Goal: Check status: Check status

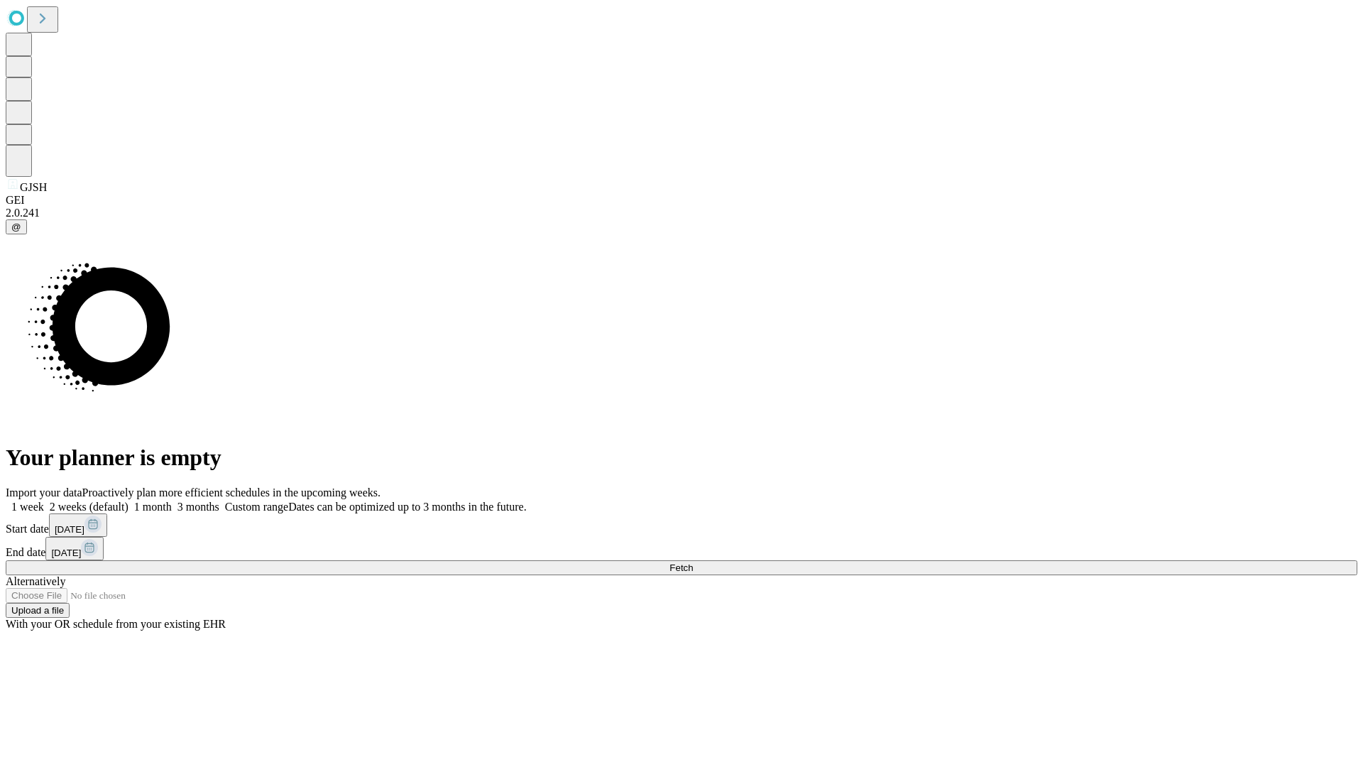
click at [693, 562] on span "Fetch" at bounding box center [681, 567] width 23 height 11
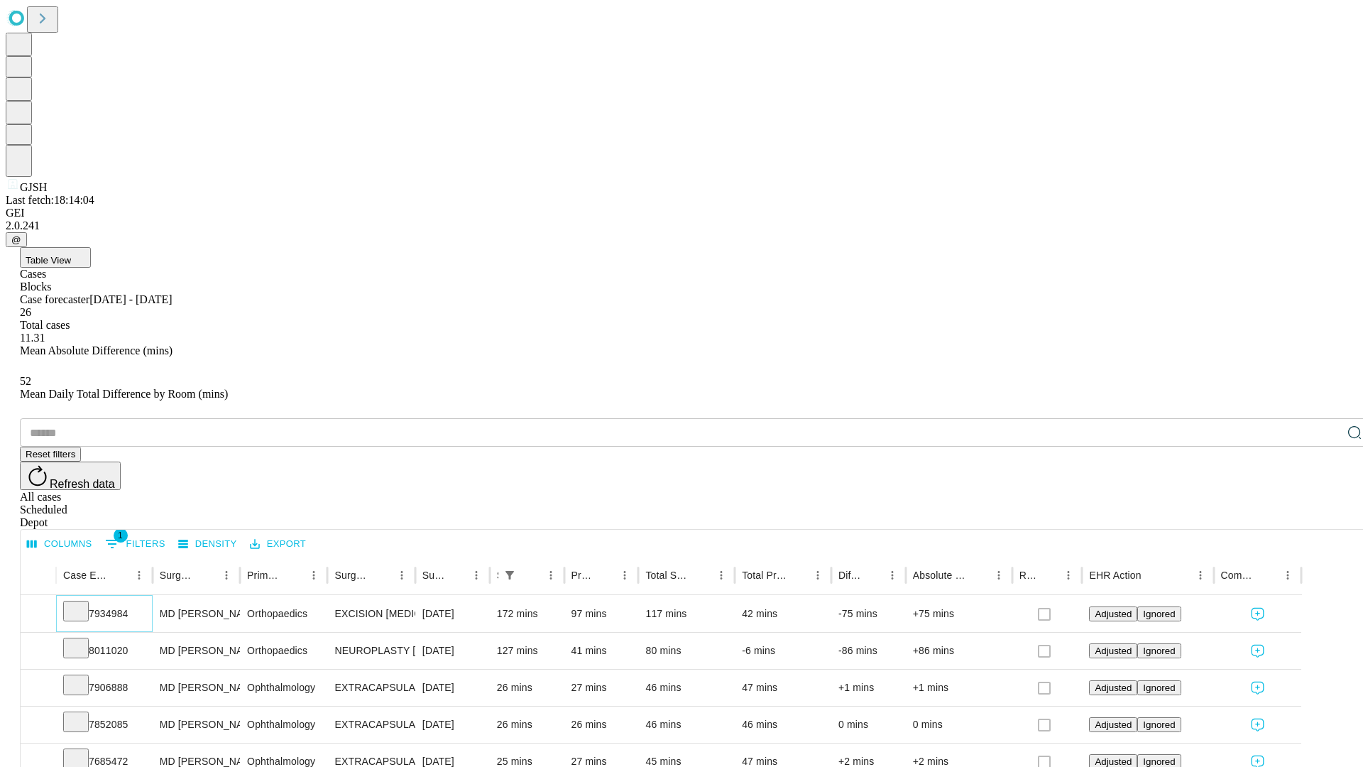
click at [83, 603] on icon at bounding box center [76, 610] width 14 height 14
